Goal: Communication & Community: Ask a question

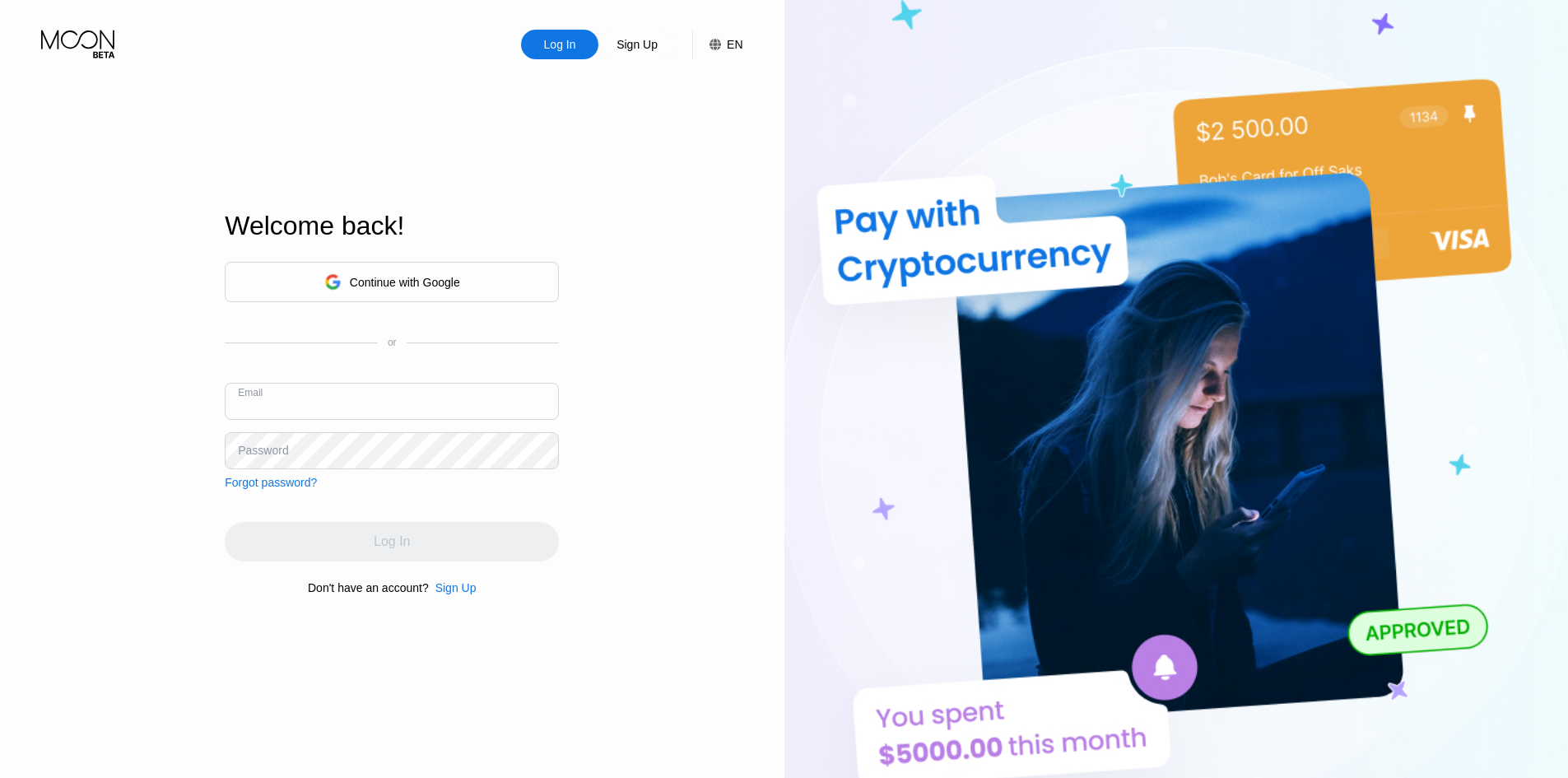
click at [423, 405] on input "text" at bounding box center [391, 401] width 334 height 37
click at [417, 407] on input "text" at bounding box center [391, 401] width 334 height 37
click at [417, 407] on input "text" at bounding box center [391, 401] width 334 height 37
click at [413, 409] on input "text" at bounding box center [391, 401] width 334 height 37
click at [360, 412] on input "text" at bounding box center [391, 401] width 334 height 37
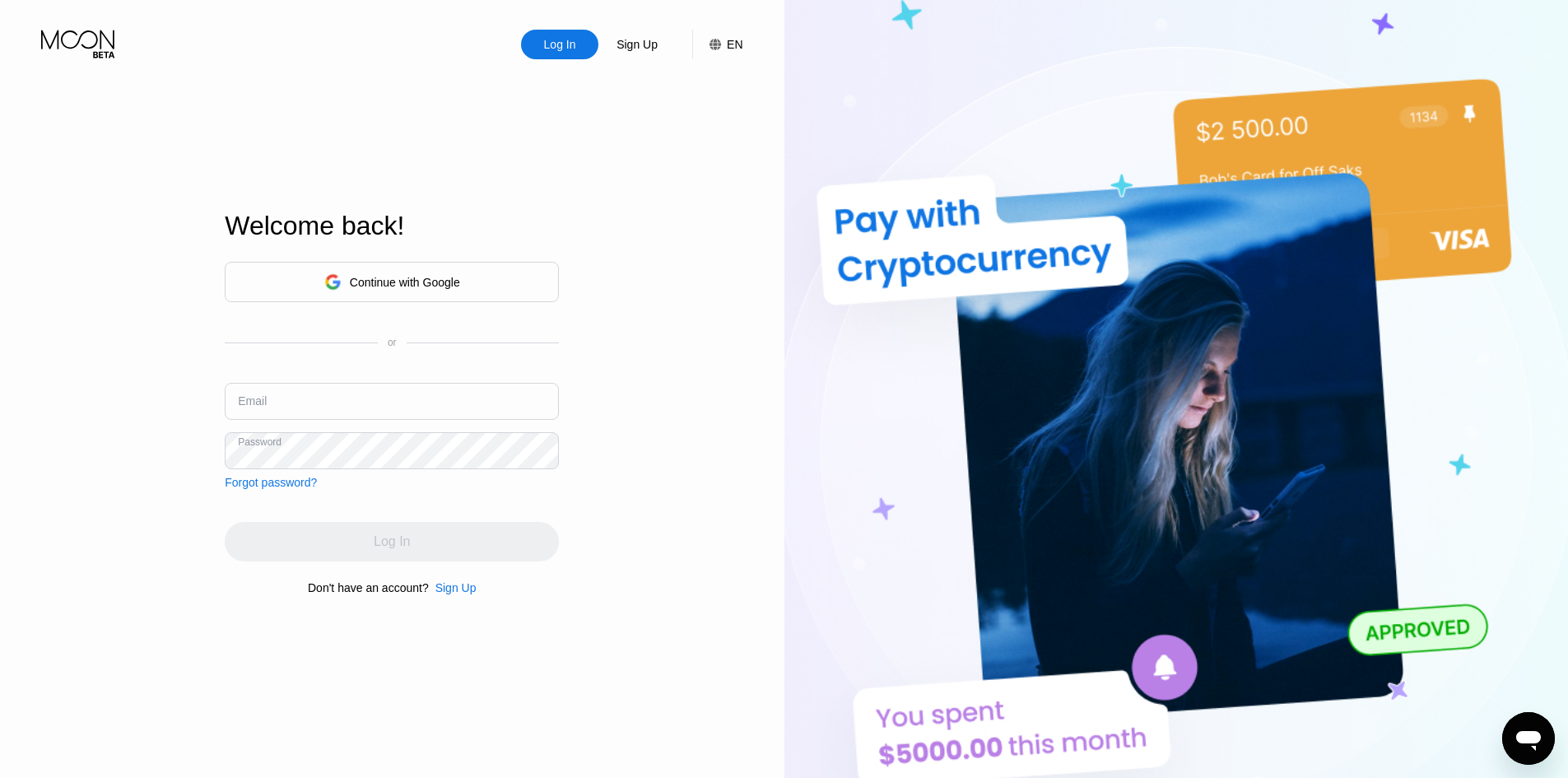
click at [363, 411] on input "text" at bounding box center [391, 401] width 334 height 37
click at [376, 406] on input "text" at bounding box center [391, 401] width 334 height 37
click at [380, 397] on input "text" at bounding box center [391, 401] width 334 height 37
click at [384, 423] on div "Email" at bounding box center [391, 407] width 334 height 49
drag, startPoint x: 396, startPoint y: 397, endPoint x: 395, endPoint y: 420, distance: 23.0
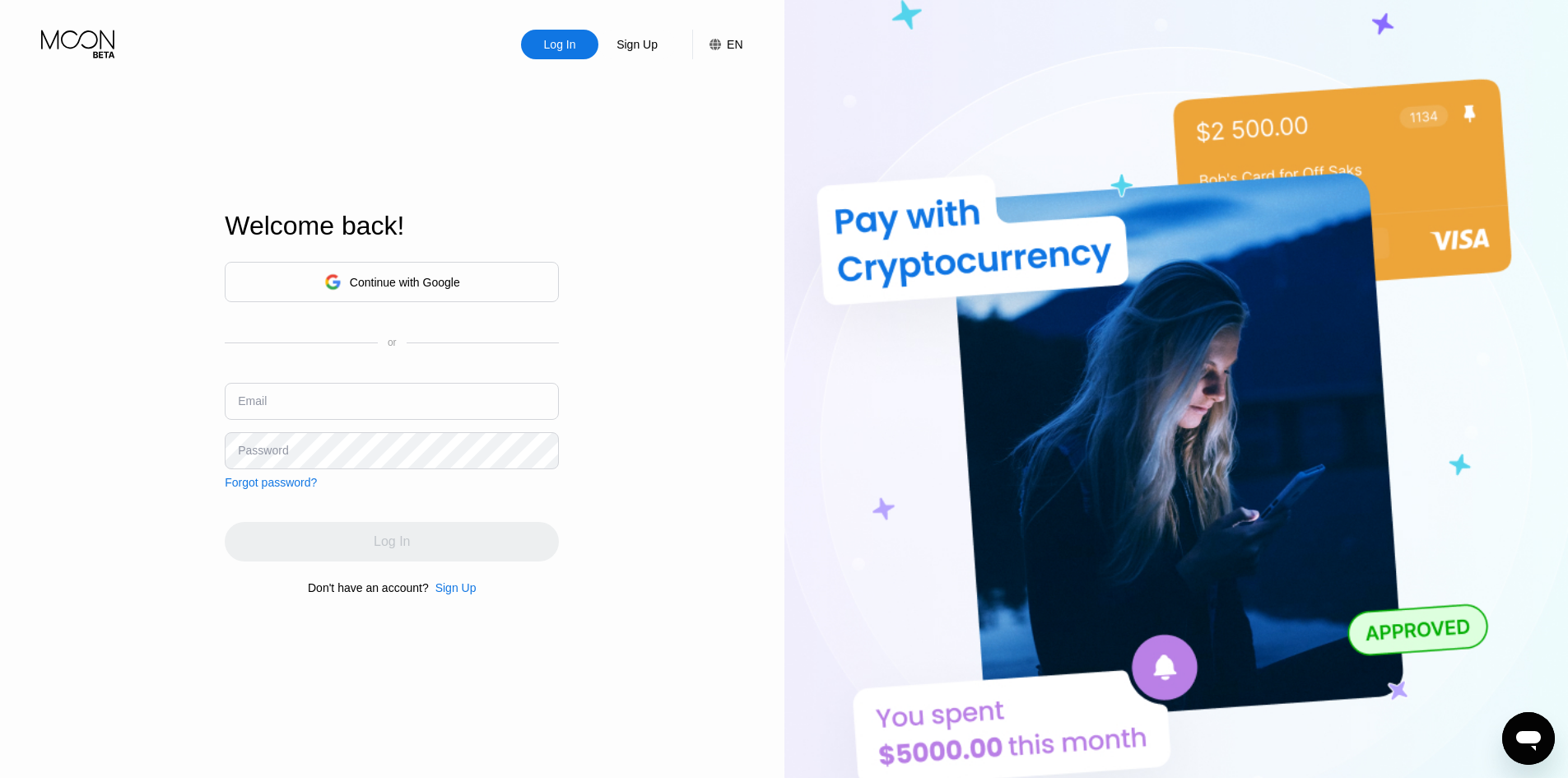
click at [396, 406] on input "text" at bounding box center [391, 401] width 334 height 37
drag, startPoint x: 395, startPoint y: 420, endPoint x: 393, endPoint y: 428, distance: 8.2
click at [399, 406] on div "Email" at bounding box center [391, 407] width 334 height 49
click at [389, 434] on div "Continue with Google or Email Password Forgot password?" at bounding box center [391, 375] width 334 height 227
click at [395, 425] on div "Email" at bounding box center [391, 407] width 334 height 49
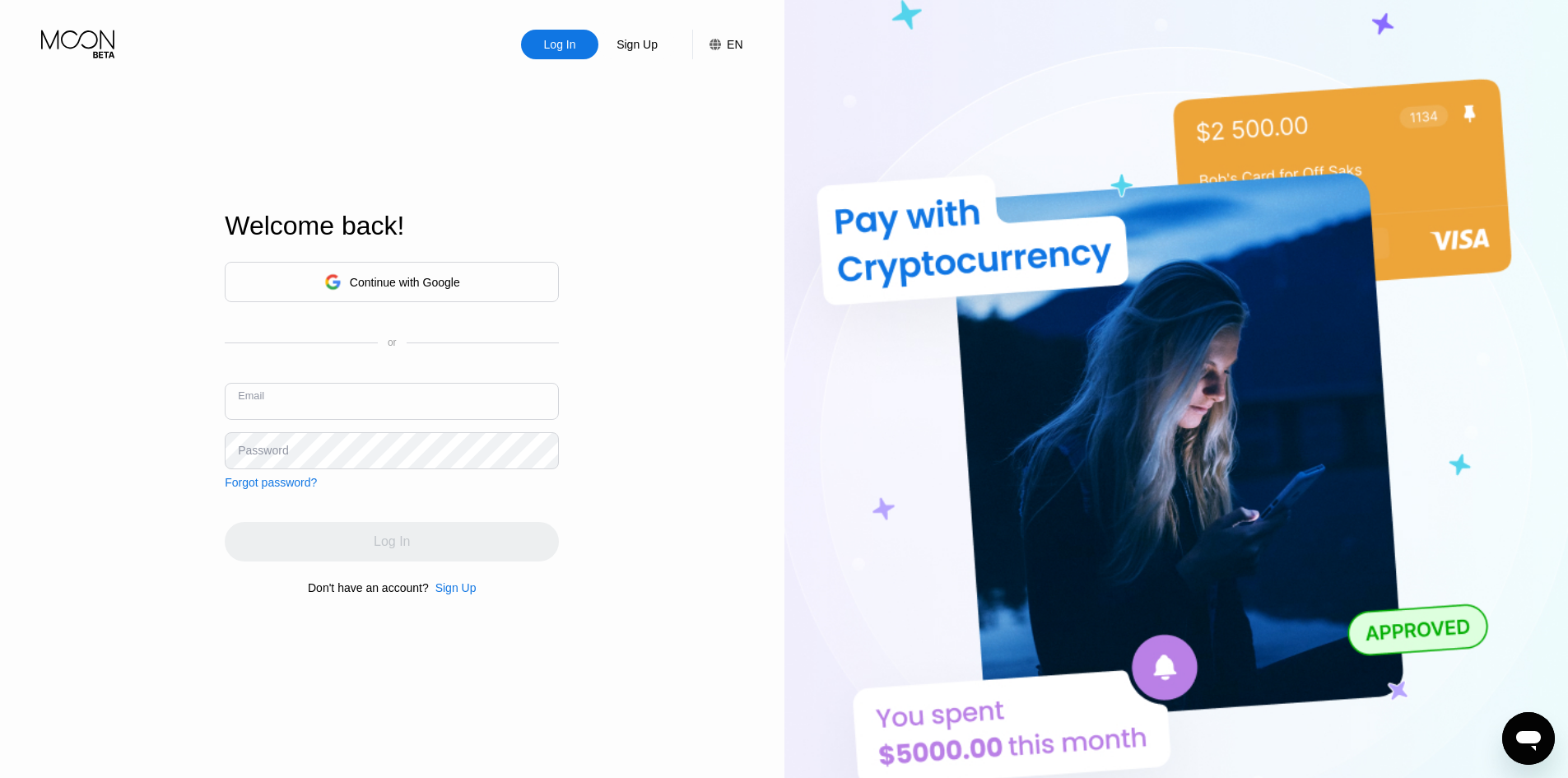
drag, startPoint x: 413, startPoint y: 400, endPoint x: 372, endPoint y: 429, distance: 50.2
click at [379, 421] on div "Email" at bounding box center [391, 407] width 334 height 49
click at [371, 433] on div "Continue with Google or Email Password Forgot password?" at bounding box center [391, 375] width 334 height 227
drag, startPoint x: 1041, startPoint y: 254, endPoint x: 601, endPoint y: 153, distance: 451.4
click at [340, 395] on input "text" at bounding box center [391, 401] width 334 height 37
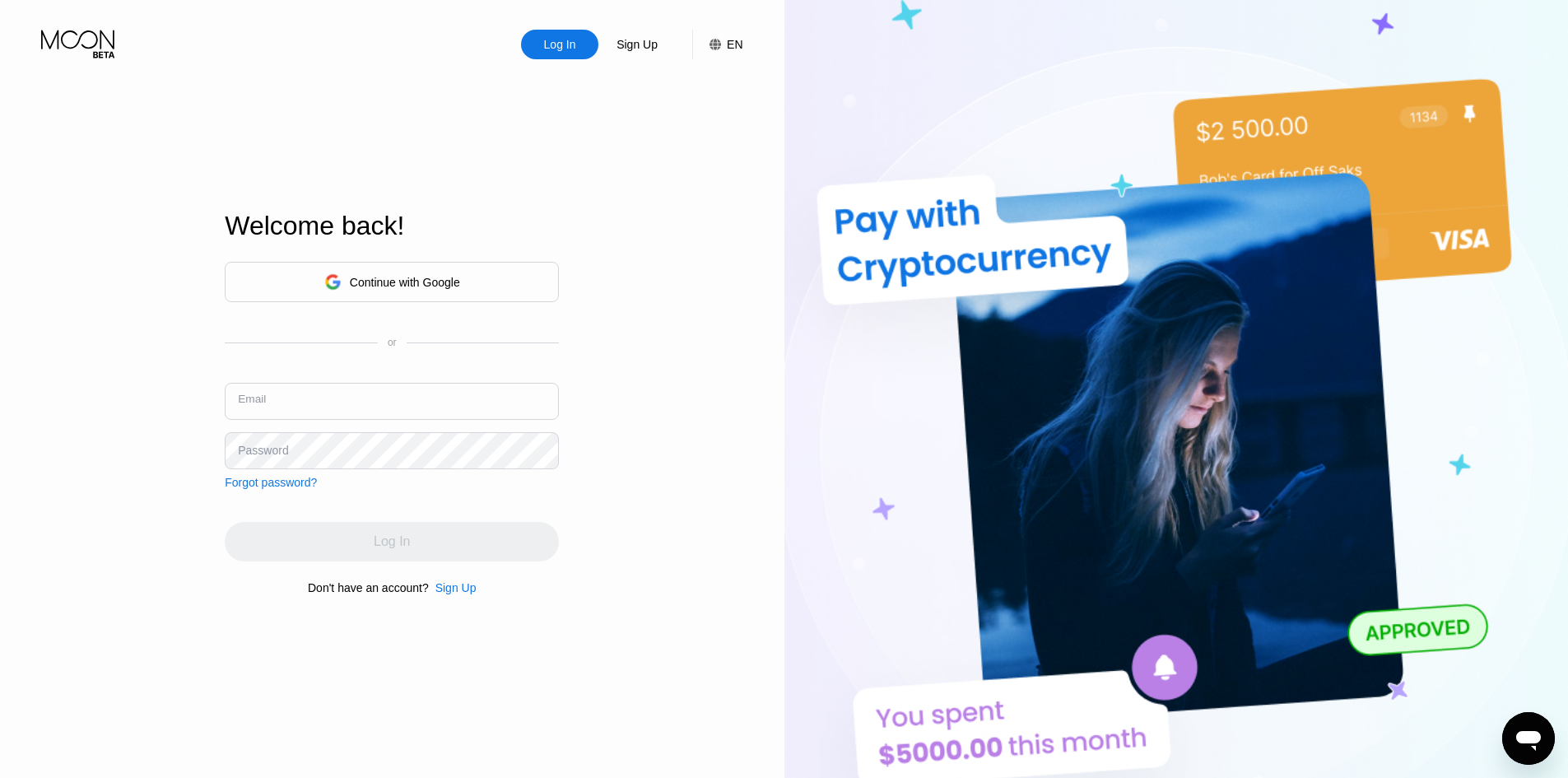
click at [341, 400] on input "text" at bounding box center [391, 401] width 334 height 37
drag, startPoint x: 341, startPoint y: 400, endPoint x: 350, endPoint y: 411, distance: 14.2
click at [342, 401] on input "text" at bounding box center [391, 401] width 334 height 37
click at [1447, 434] on img at bounding box center [1176, 428] width 784 height 856
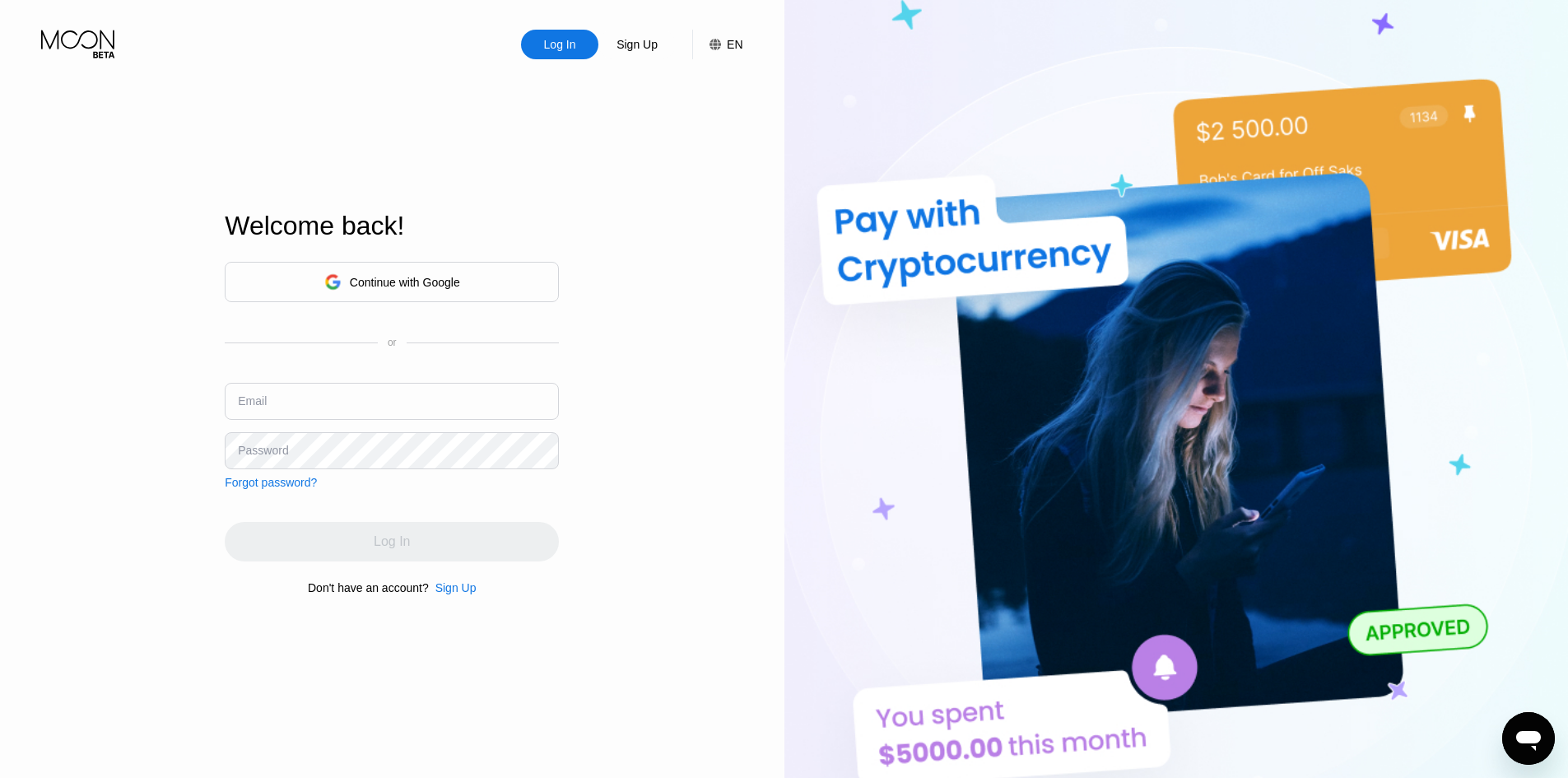
click at [1444, 386] on img at bounding box center [1176, 428] width 784 height 856
click at [347, 405] on input "text" at bounding box center [391, 401] width 334 height 37
paste input "[EMAIL_ADDRESS][DOMAIN_NAME]"
type input "[EMAIL_ADDRESS][DOMAIN_NAME]"
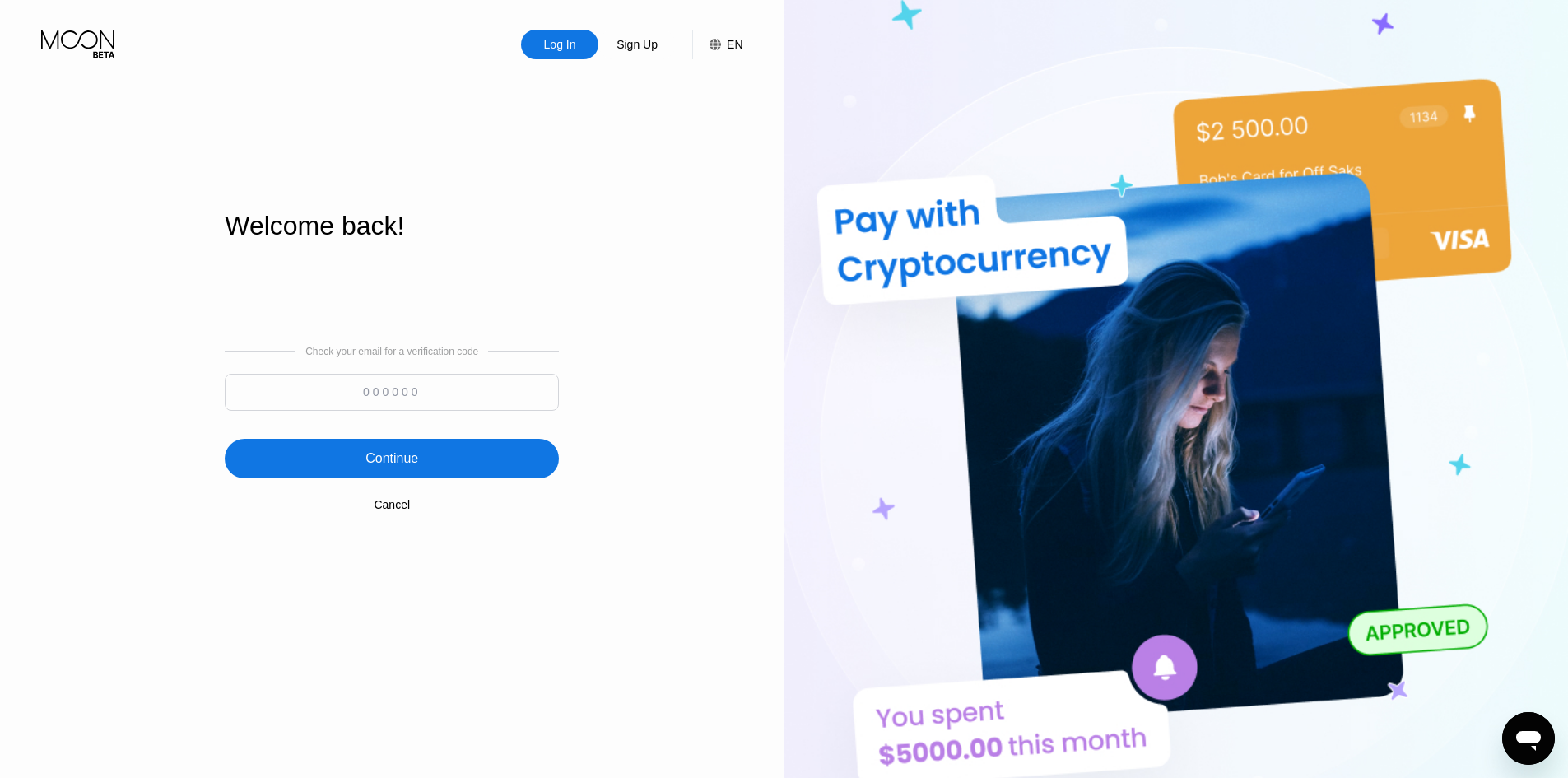
click at [355, 394] on input at bounding box center [391, 392] width 334 height 37
paste input "439491"
type input "439491"
click at [378, 466] on div "Continue" at bounding box center [392, 458] width 52 height 16
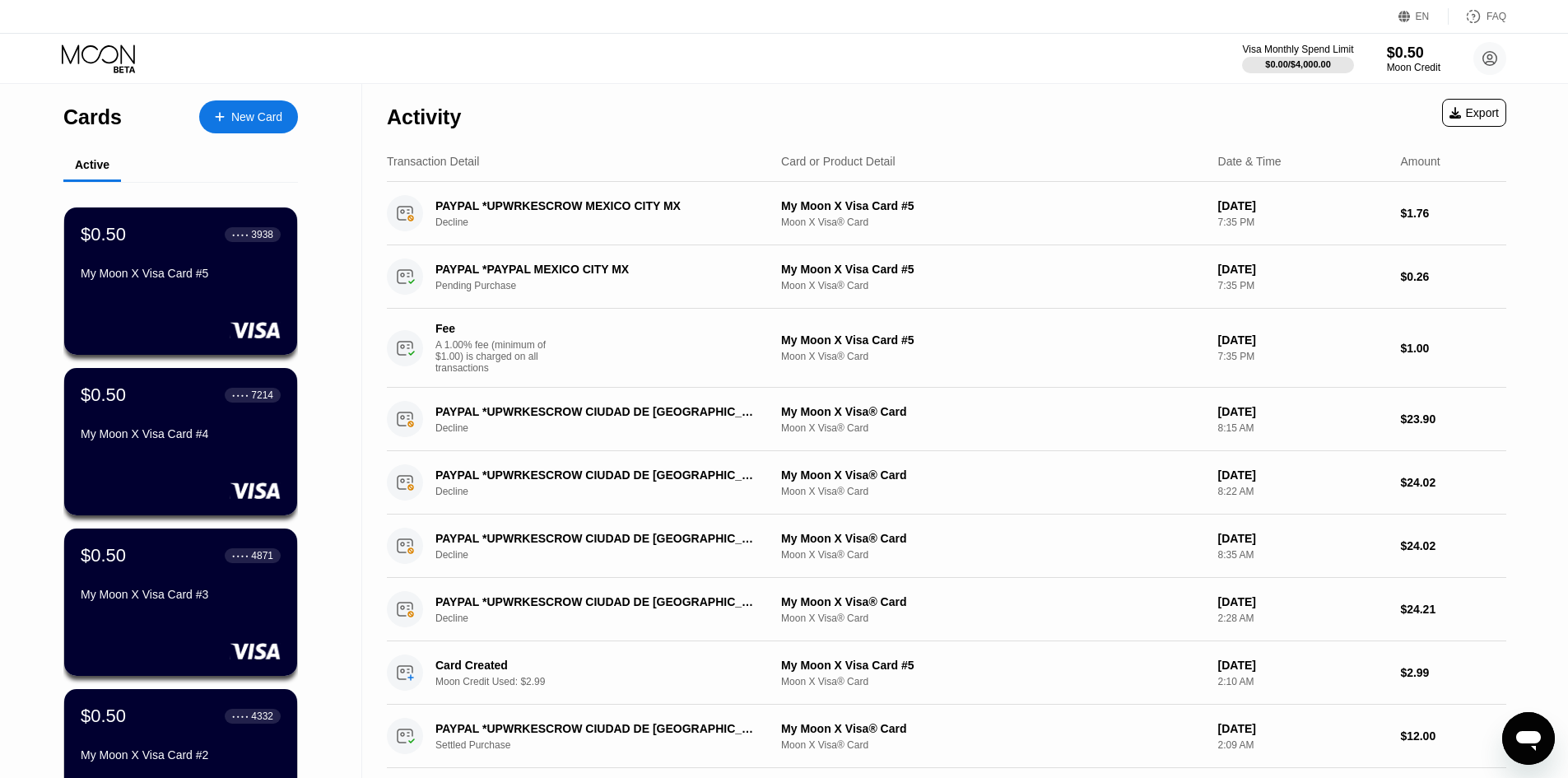
click at [1512, 725] on div "Open messaging window" at bounding box center [1528, 738] width 49 height 49
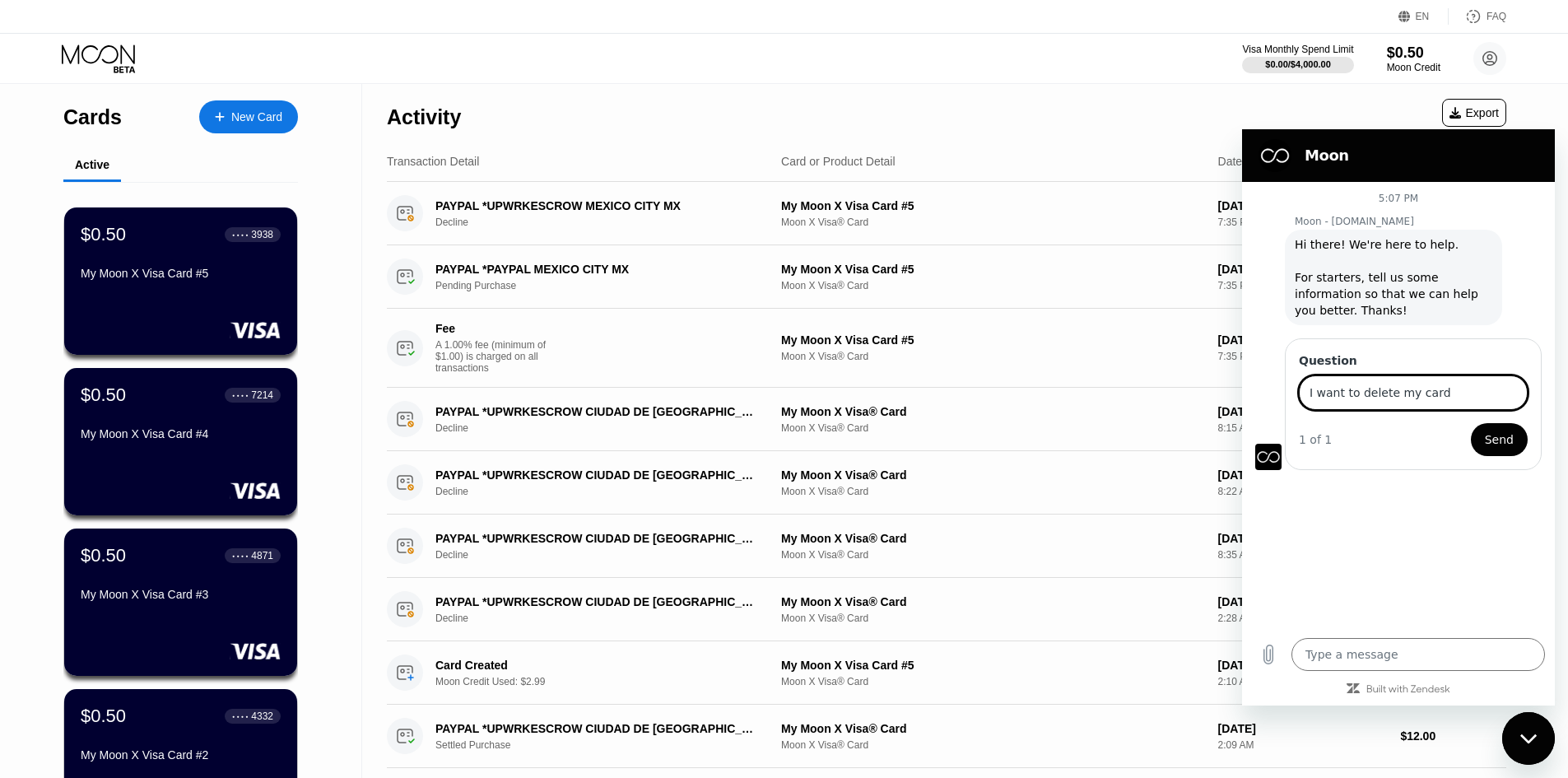
type input "I want to delete my card"
click at [1471, 423] on button "Send" at bounding box center [1499, 439] width 57 height 33
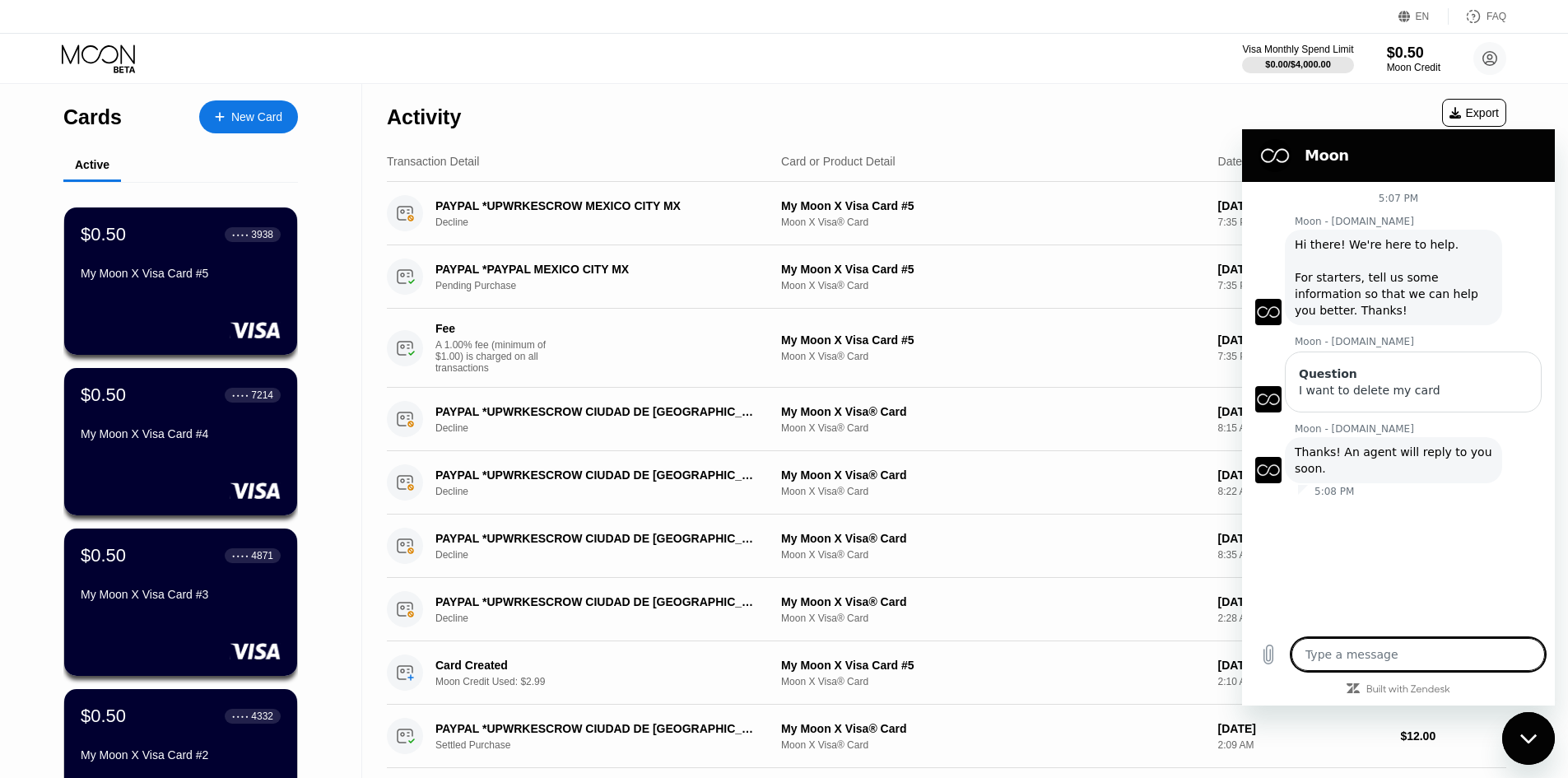
type textarea "x"
click at [1378, 647] on textarea at bounding box center [1417, 654] width 253 height 33
type textarea "?"
type textarea "x"
